Goal: Task Accomplishment & Management: Use online tool/utility

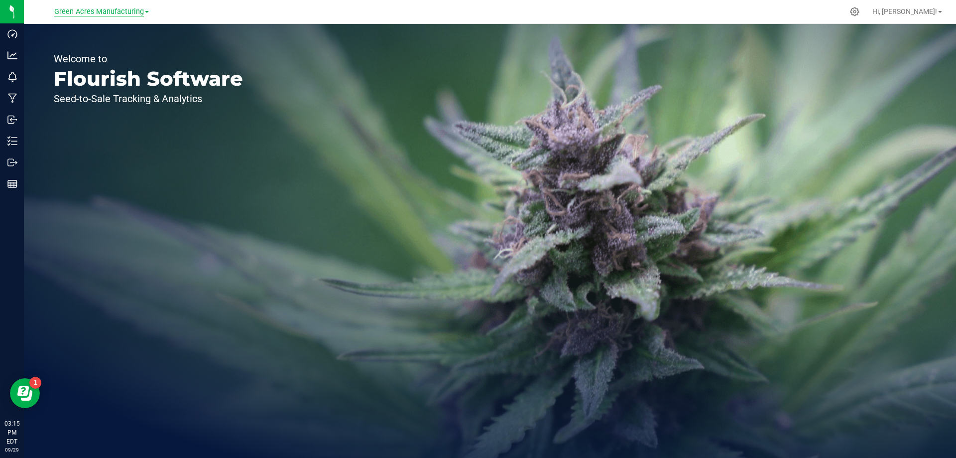
click at [122, 10] on span "Green Acres Manufacturing" at bounding box center [99, 11] width 90 height 9
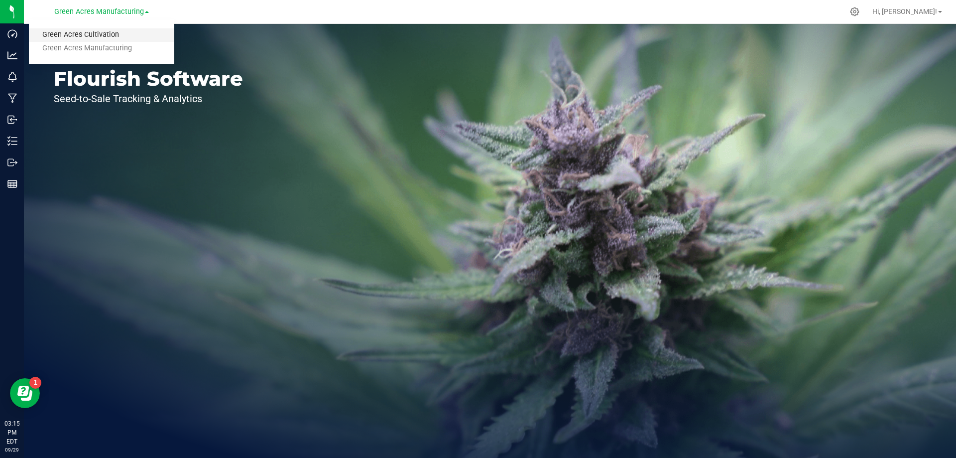
click at [102, 36] on link "Green Acres Cultivation" at bounding box center [101, 34] width 145 height 13
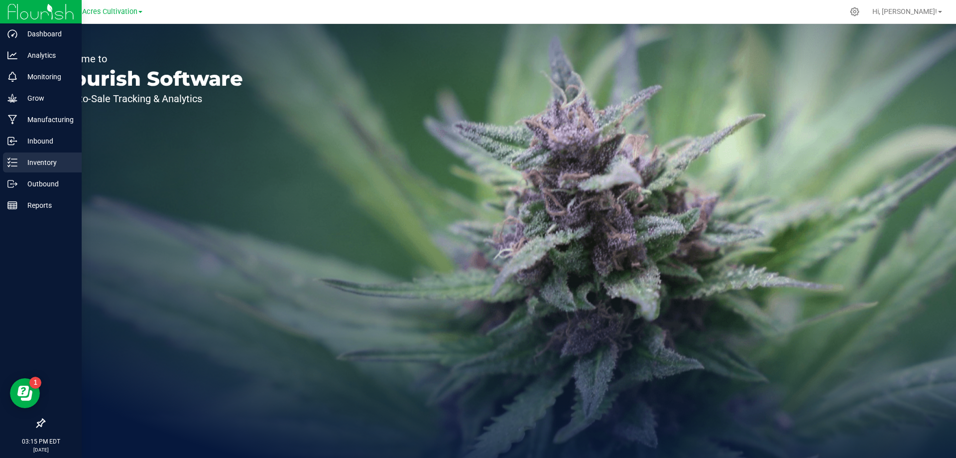
click at [49, 162] on p "Inventory" at bounding box center [47, 162] width 60 height 12
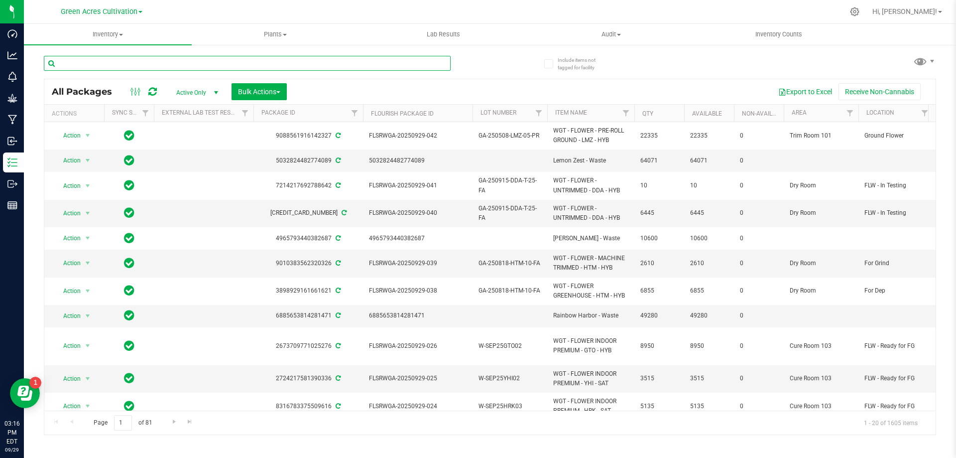
click at [186, 63] on input "text" at bounding box center [247, 63] width 407 height 15
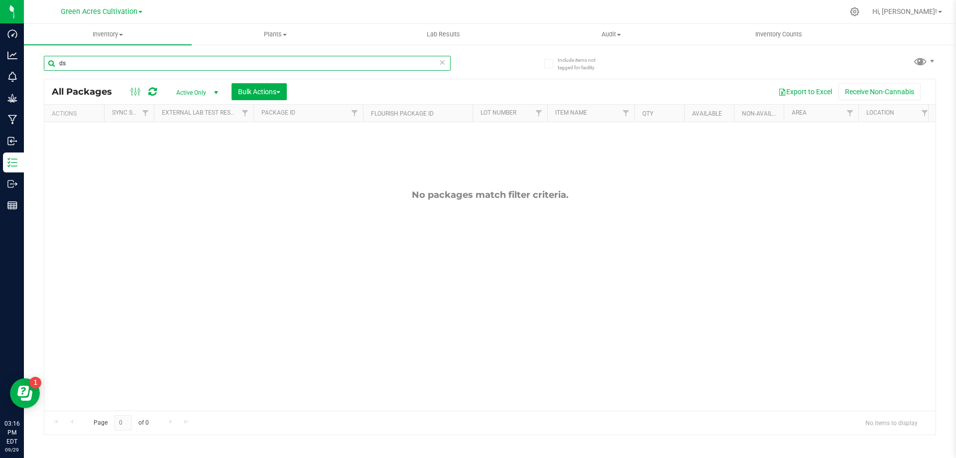
type input "d"
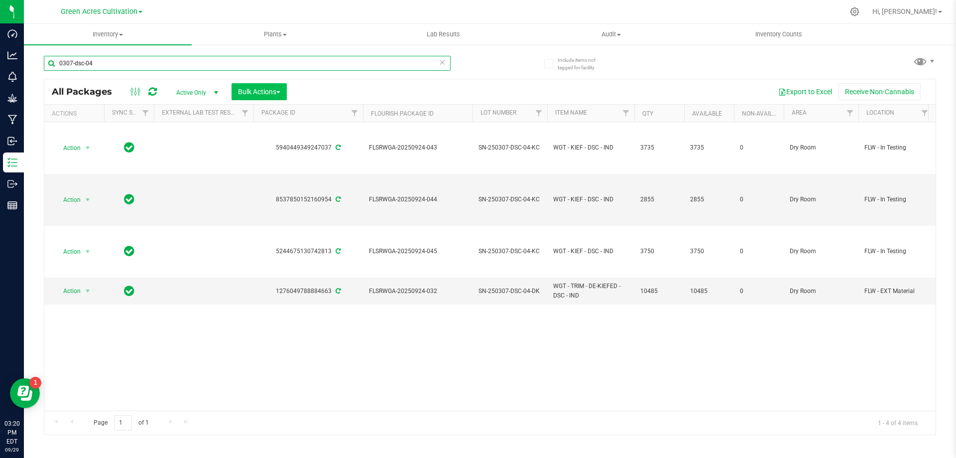
type input "0307-dsc-04"
click at [251, 88] on span "Bulk Actions" at bounding box center [259, 92] width 42 height 8
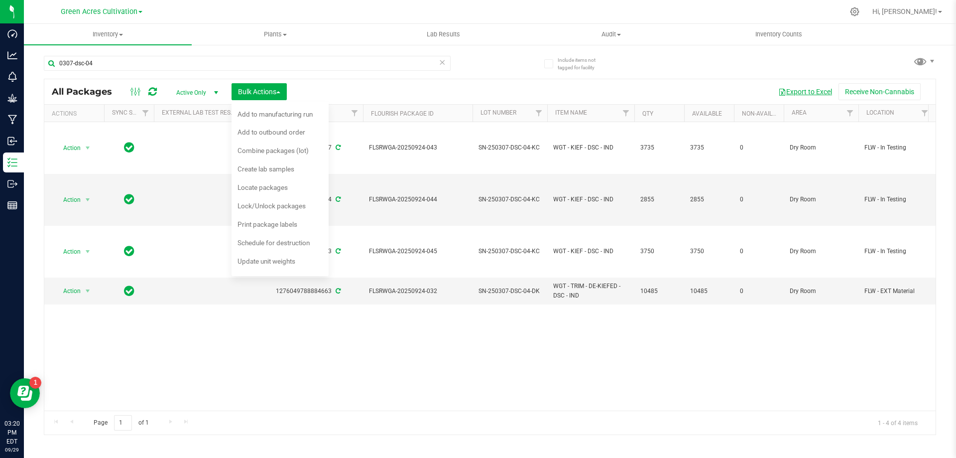
click at [808, 91] on button "Export to Excel" at bounding box center [805, 91] width 67 height 17
click at [262, 190] on span "Locate packages" at bounding box center [263, 187] width 50 height 8
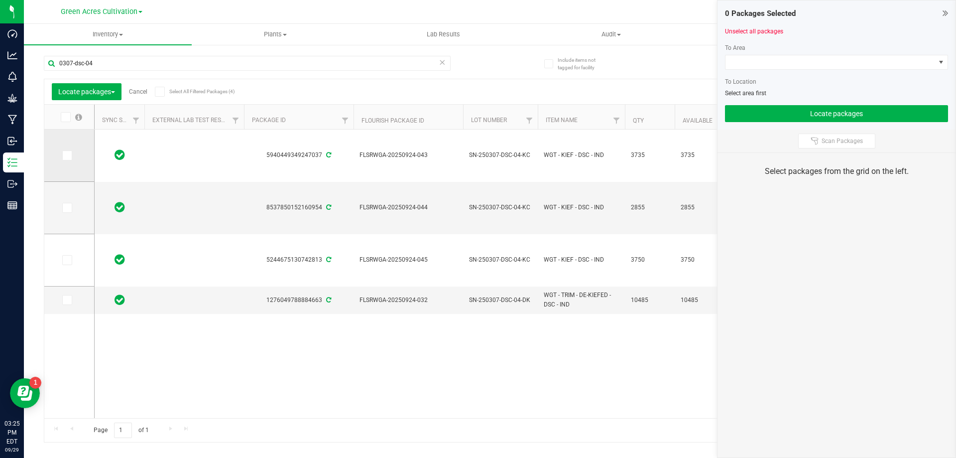
click at [69, 155] on icon at bounding box center [66, 155] width 6 height 0
click at [0, 0] on input "checkbox" at bounding box center [0, 0] width 0 height 0
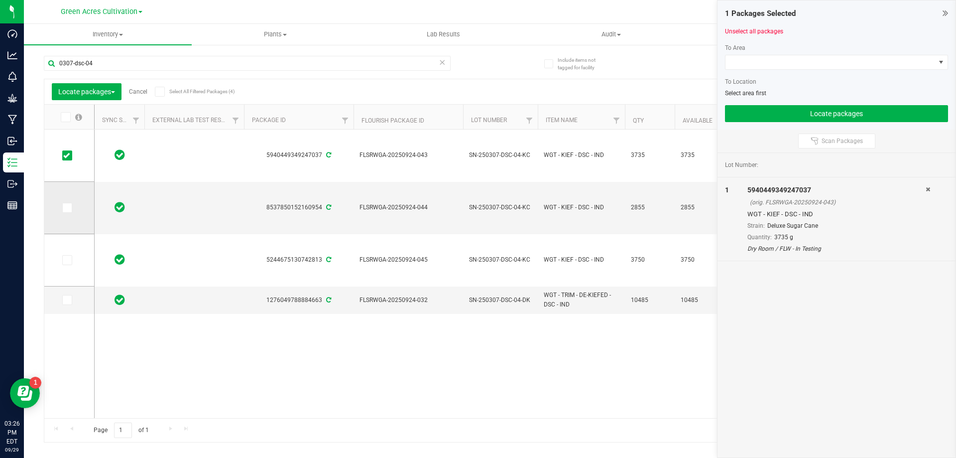
click at [67, 208] on icon at bounding box center [66, 208] width 6 height 0
click at [0, 0] on input "checkbox" at bounding box center [0, 0] width 0 height 0
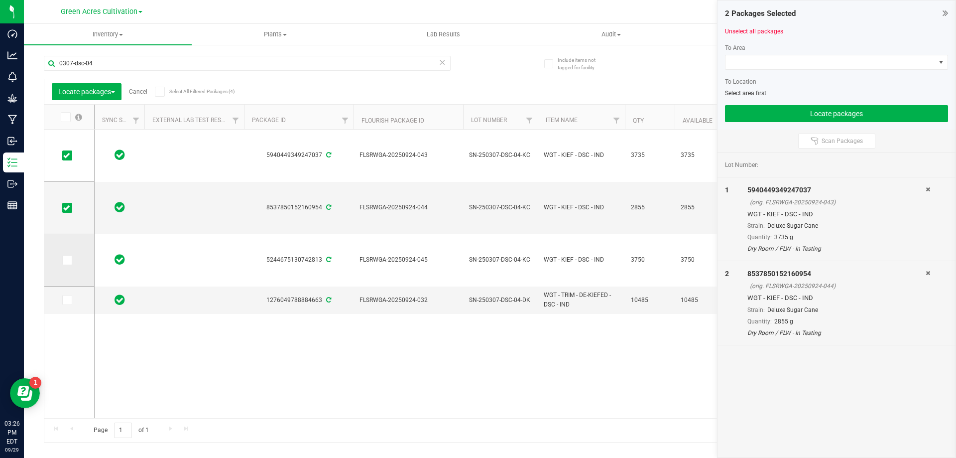
click at [70, 255] on span at bounding box center [67, 260] width 10 height 10
click at [0, 0] on input "checkbox" at bounding box center [0, 0] width 0 height 0
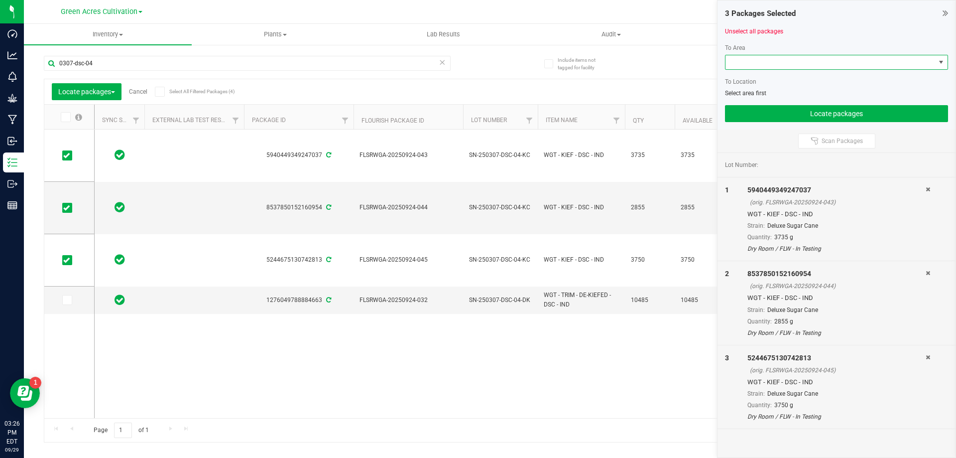
click at [755, 60] on span at bounding box center [831, 62] width 210 height 14
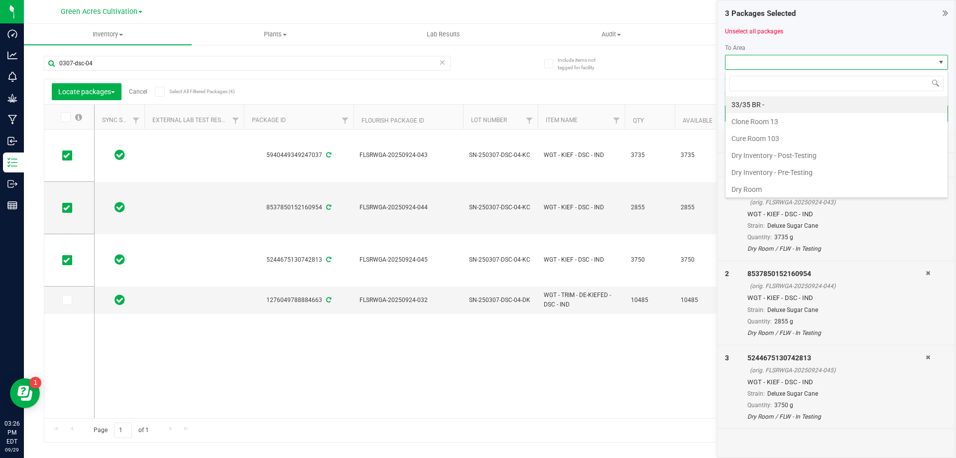
scroll to position [15, 223]
click at [773, 138] on li "Cure Room 103" at bounding box center [837, 138] width 222 height 17
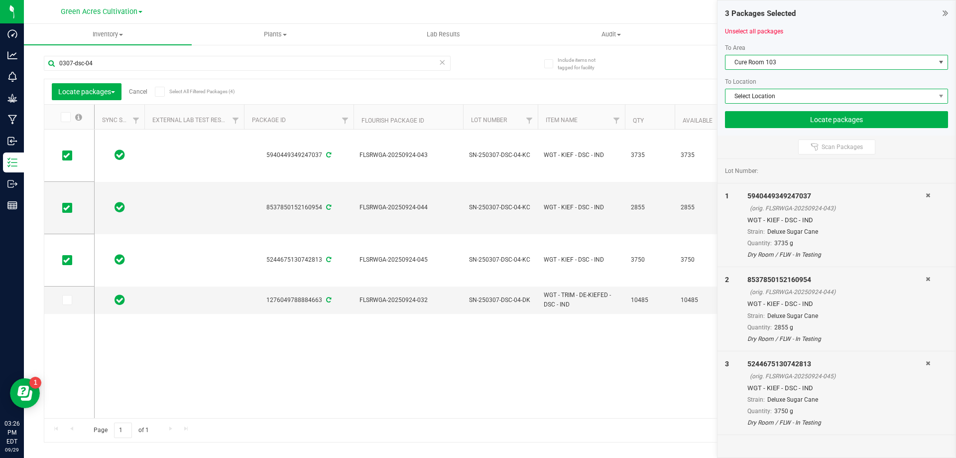
click at [770, 97] on span "Select Location" at bounding box center [831, 96] width 210 height 14
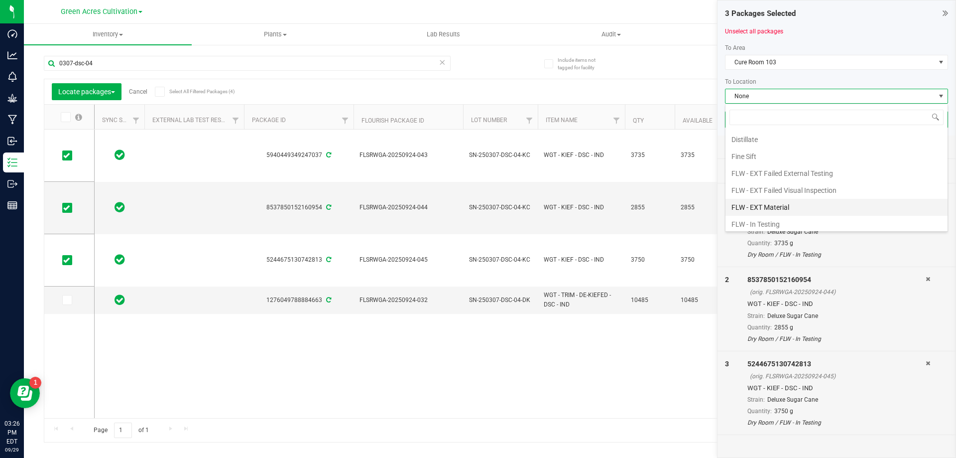
scroll to position [100, 0]
click at [776, 176] on li "FLW - In Testing" at bounding box center [837, 174] width 222 height 17
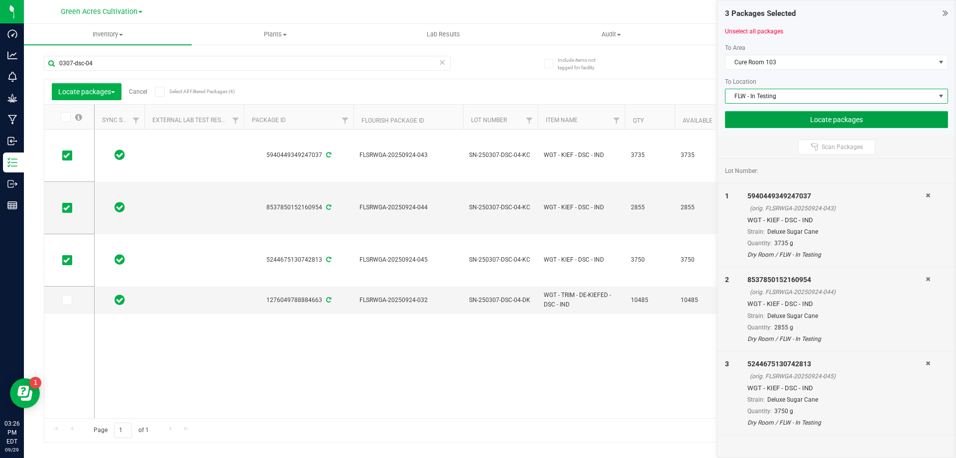
click at [815, 117] on button "Locate packages" at bounding box center [836, 119] width 223 height 17
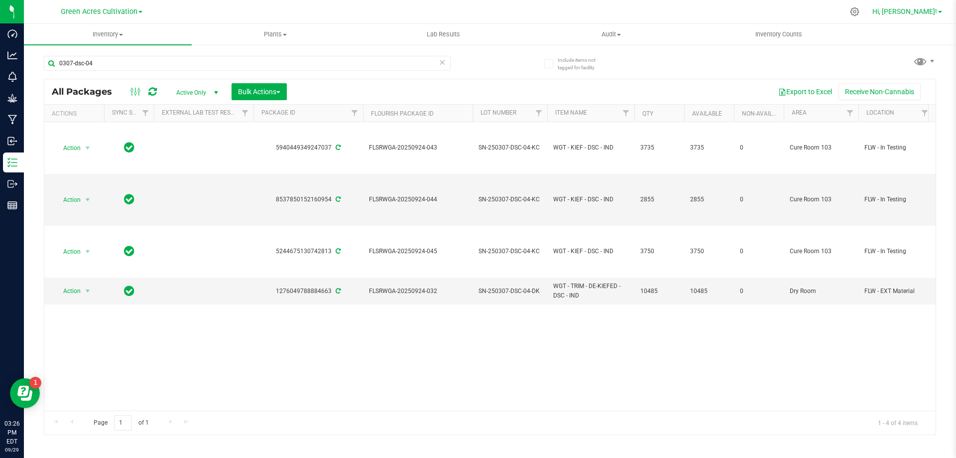
click at [928, 14] on span "Hi, [PERSON_NAME]!" at bounding box center [905, 11] width 65 height 8
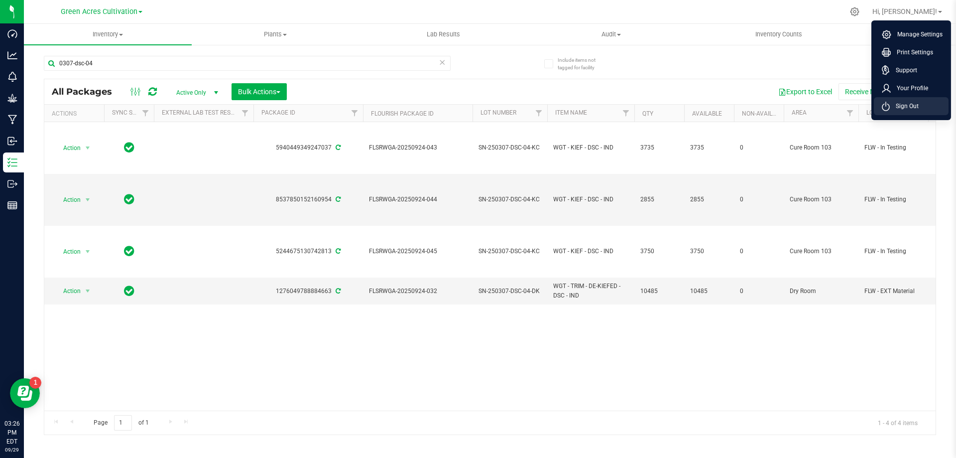
click at [912, 108] on span "Sign Out" at bounding box center [904, 106] width 29 height 10
